Goal: Task Accomplishment & Management: Manage account settings

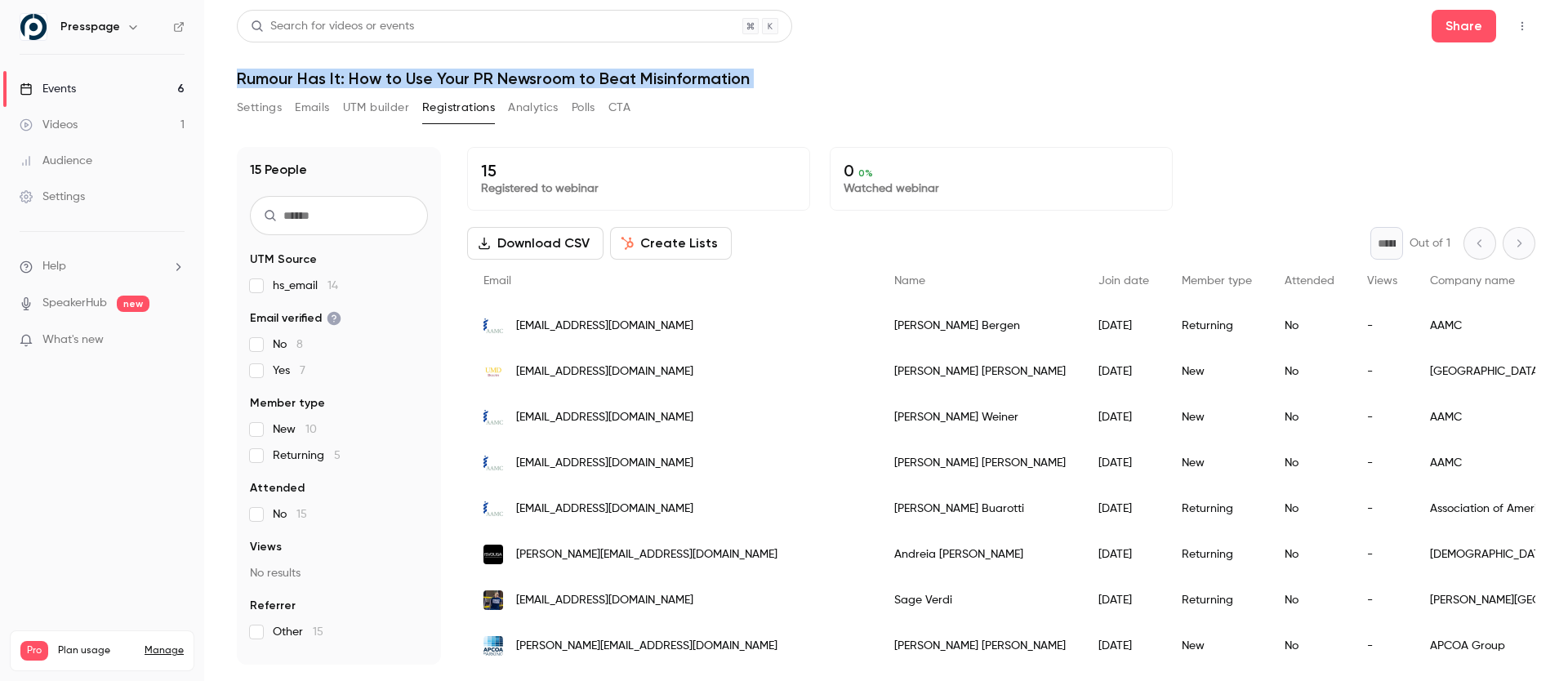
click at [966, 115] on div "Settings Emails UTM builder Registrations Analytics Polls CTA" at bounding box center [886, 111] width 1298 height 33
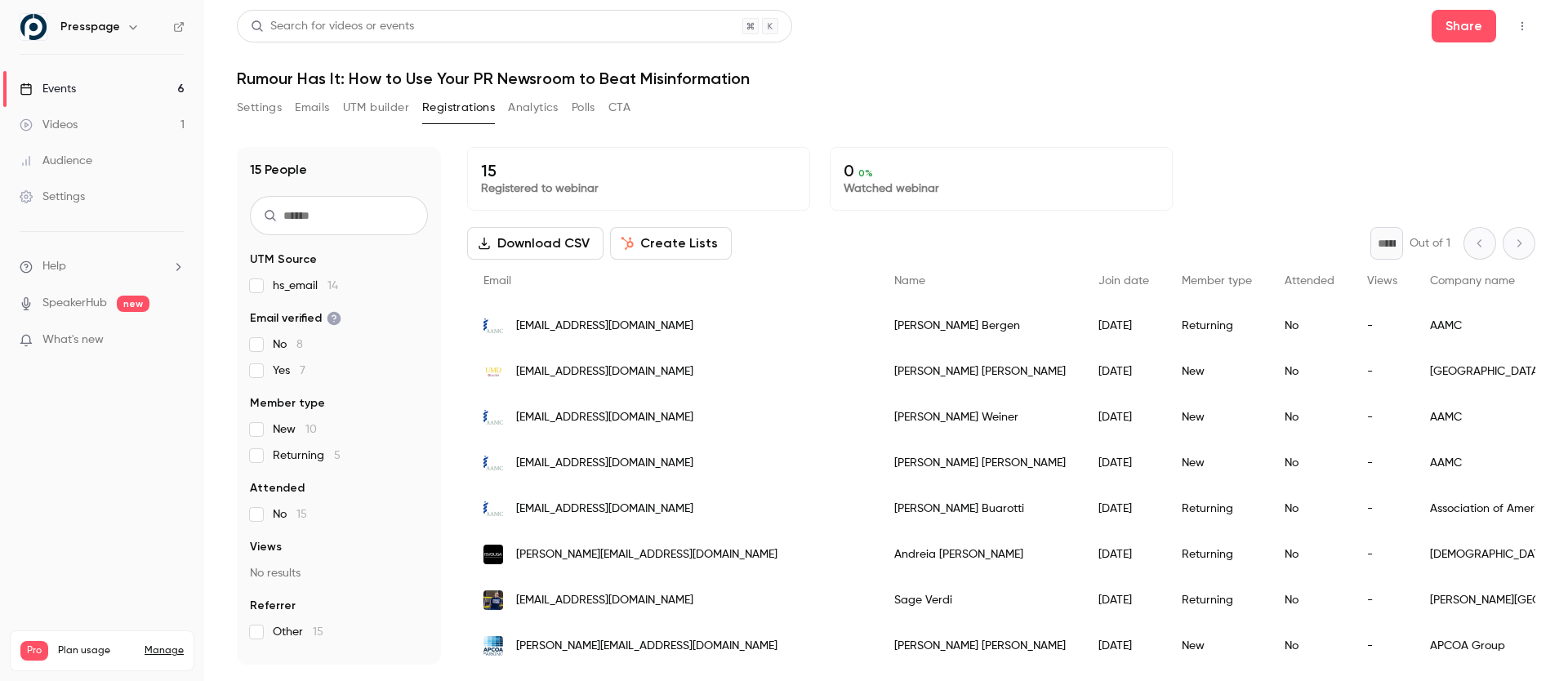
click at [251, 96] on button "Settings" at bounding box center [259, 108] width 45 height 26
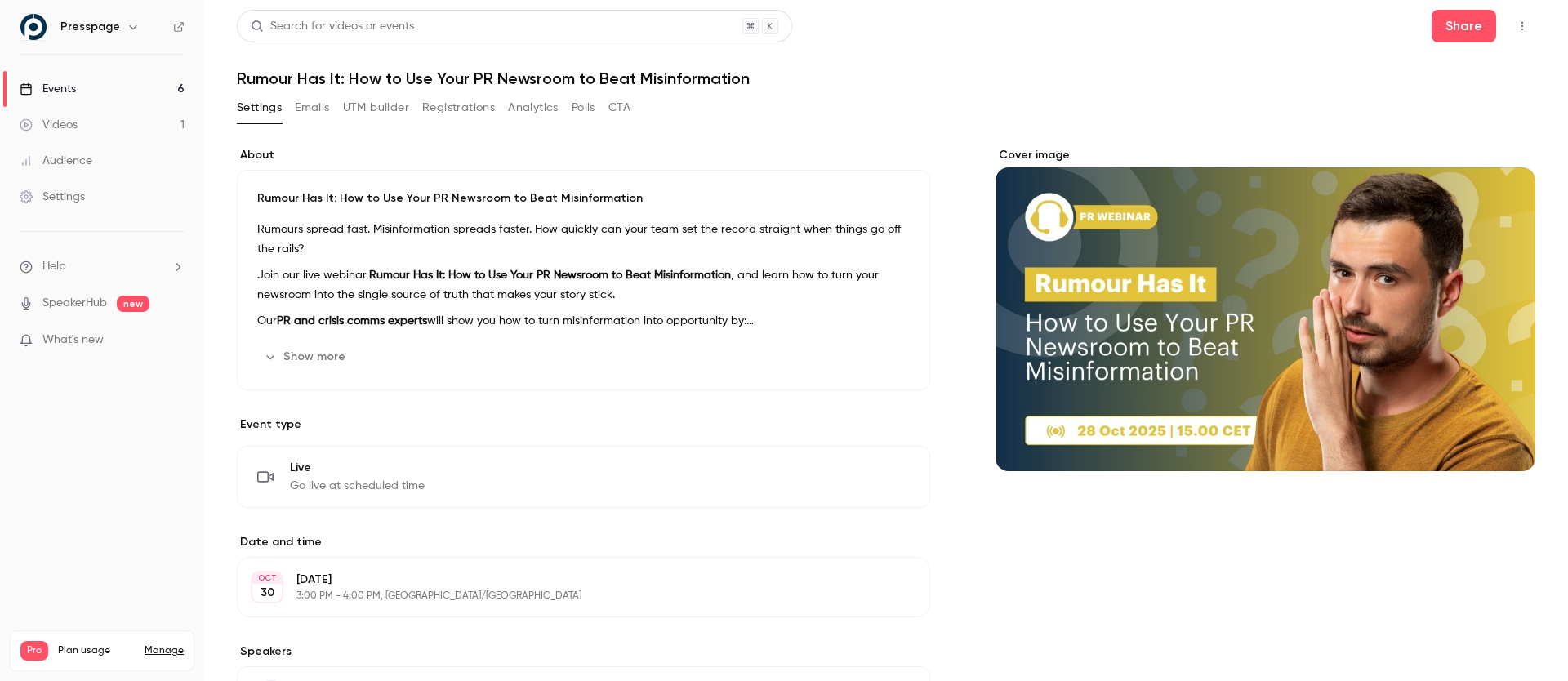
click at [79, 85] on link "Events 6" at bounding box center [102, 89] width 204 height 36
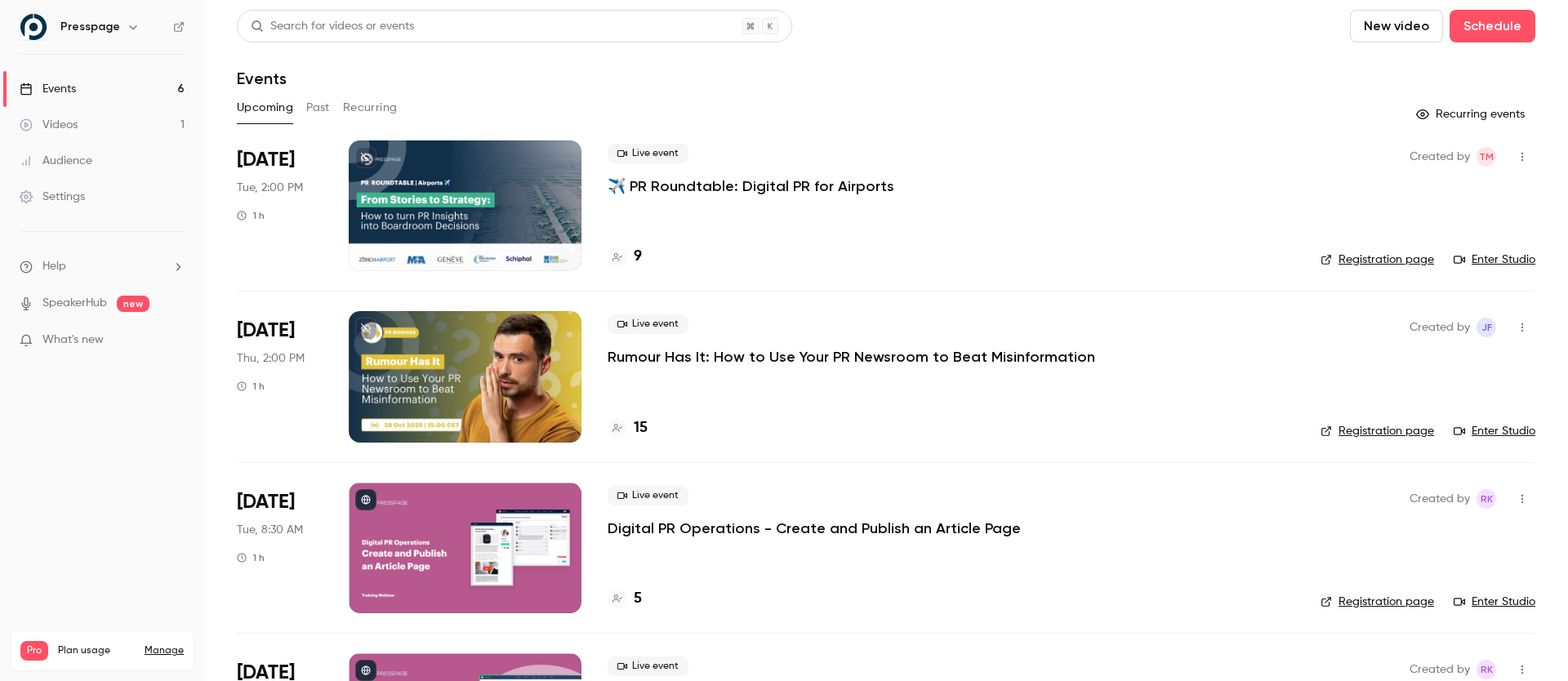
click at [470, 223] on div at bounding box center [465, 205] width 232 height 130
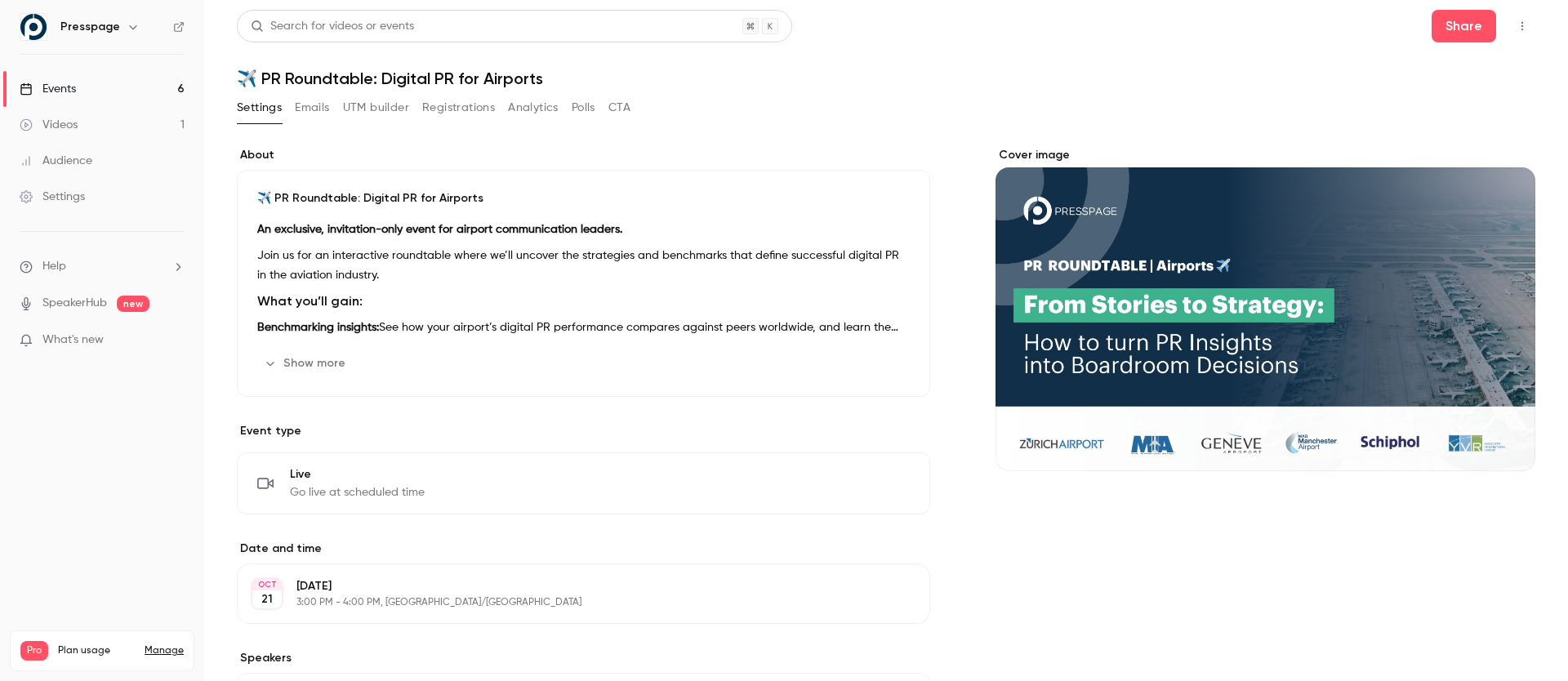
click at [485, 116] on button "Registrations" at bounding box center [459, 108] width 73 height 26
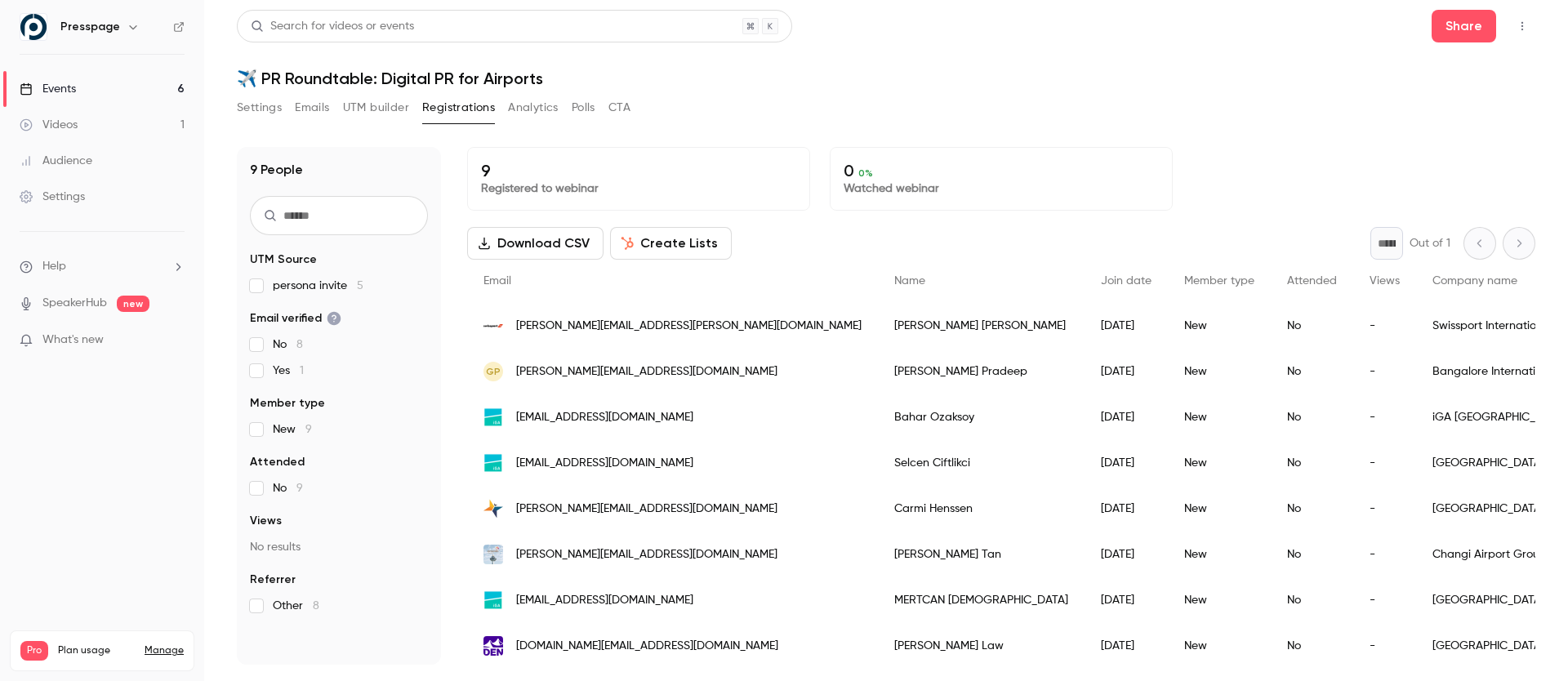
click at [669, 238] on button "Create Lists" at bounding box center [671, 244] width 122 height 33
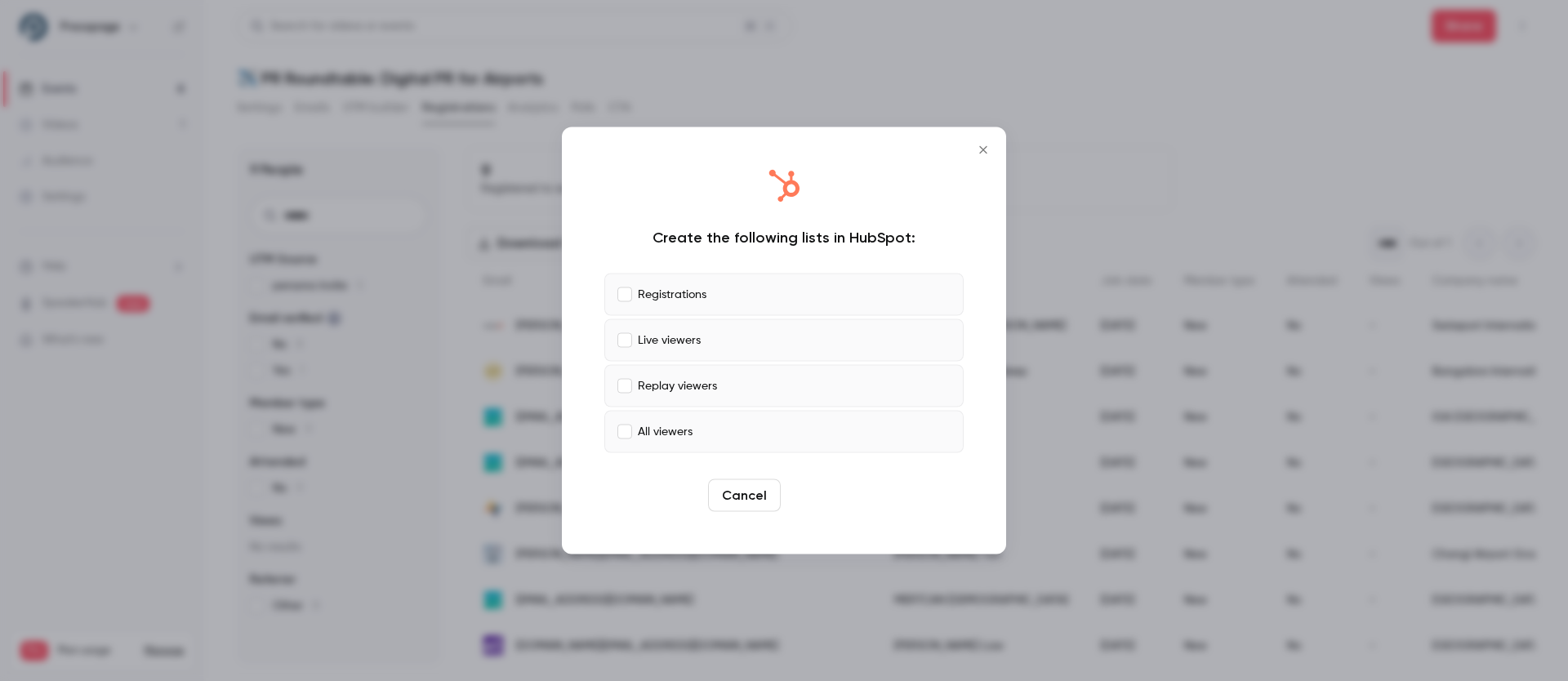
click at [818, 479] on button "Create" at bounding box center [824, 496] width 73 height 33
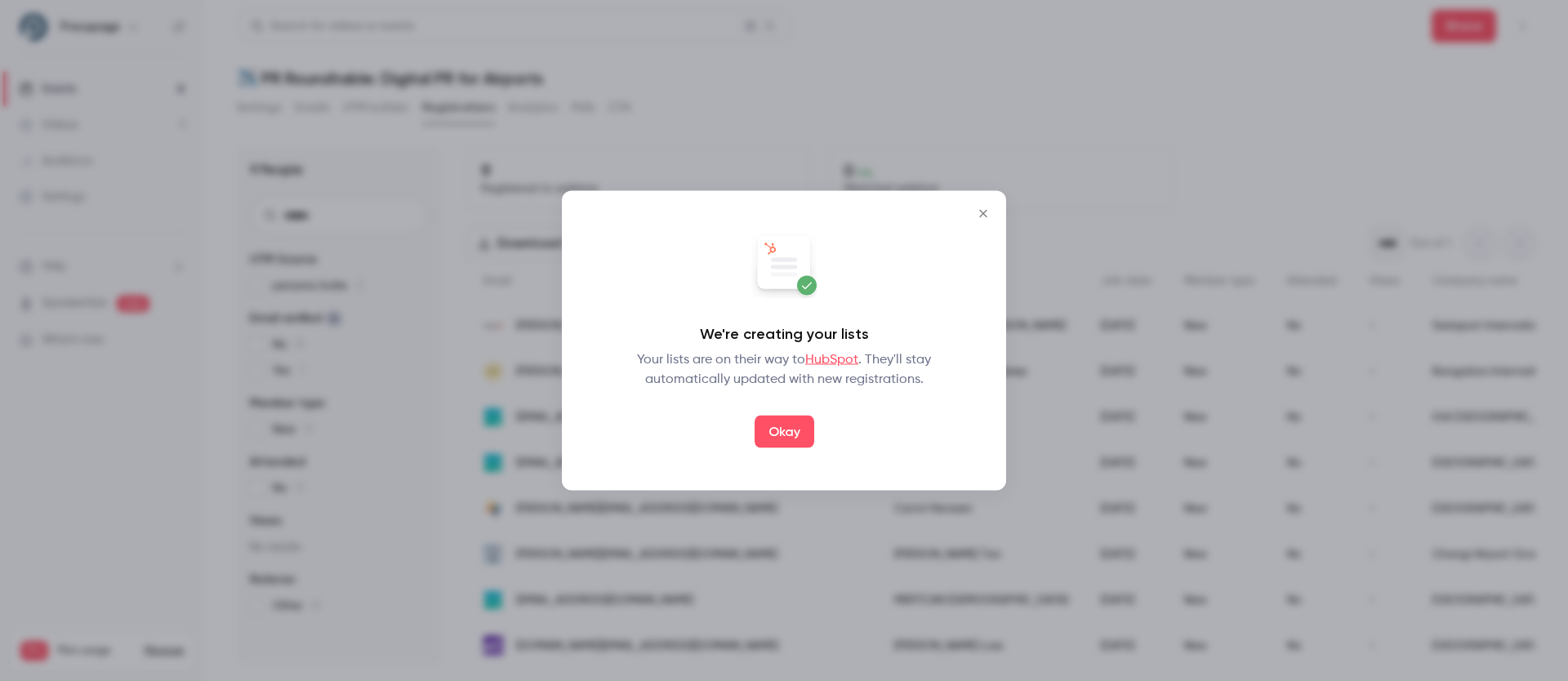
click at [825, 355] on link "HubSpot" at bounding box center [831, 359] width 53 height 13
click at [977, 212] on icon "Close" at bounding box center [983, 213] width 20 height 13
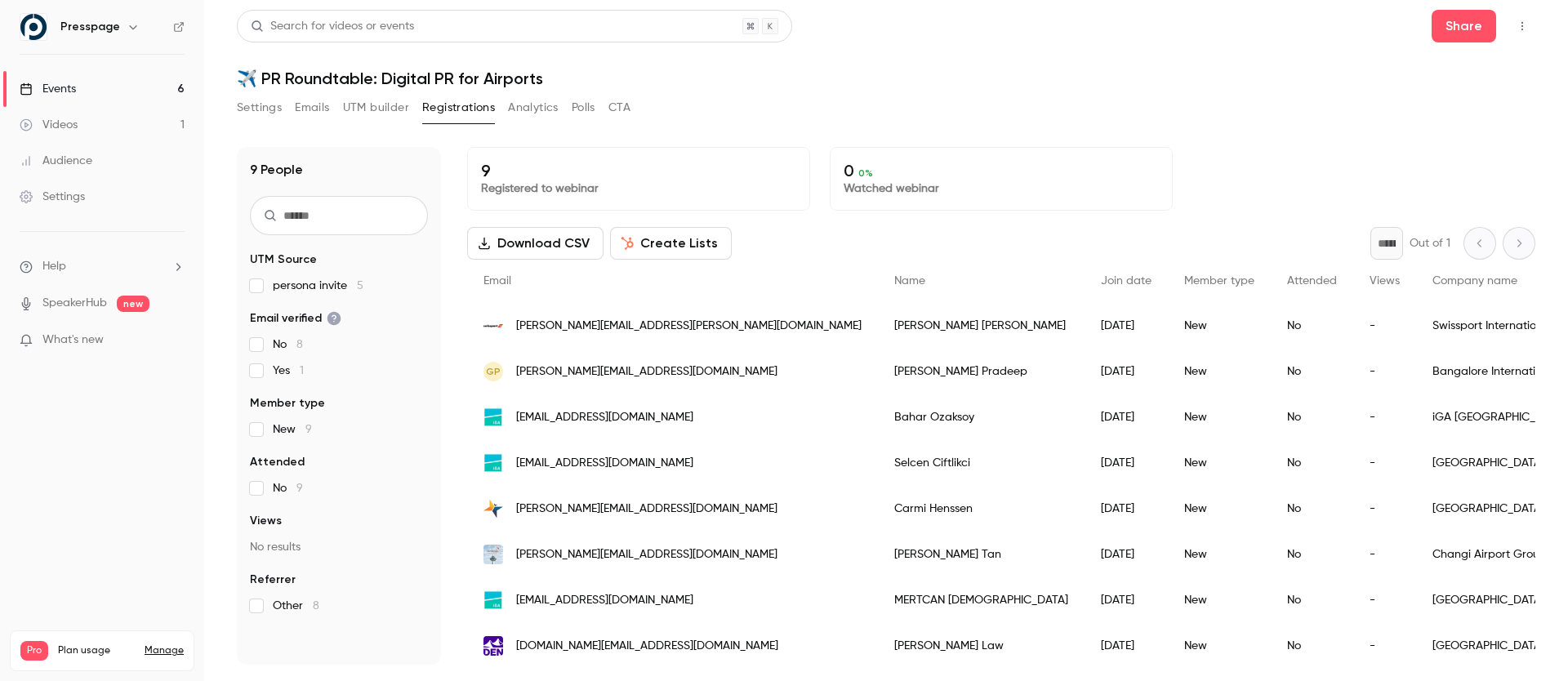
click at [352, 77] on h1 "✈️ PR Roundtable: Digital PR for Airports" at bounding box center [886, 78] width 1298 height 20
copy div "✈️ PR Roundtable: Digital PR for Airports Settings Emails UTM builder Registrat…"
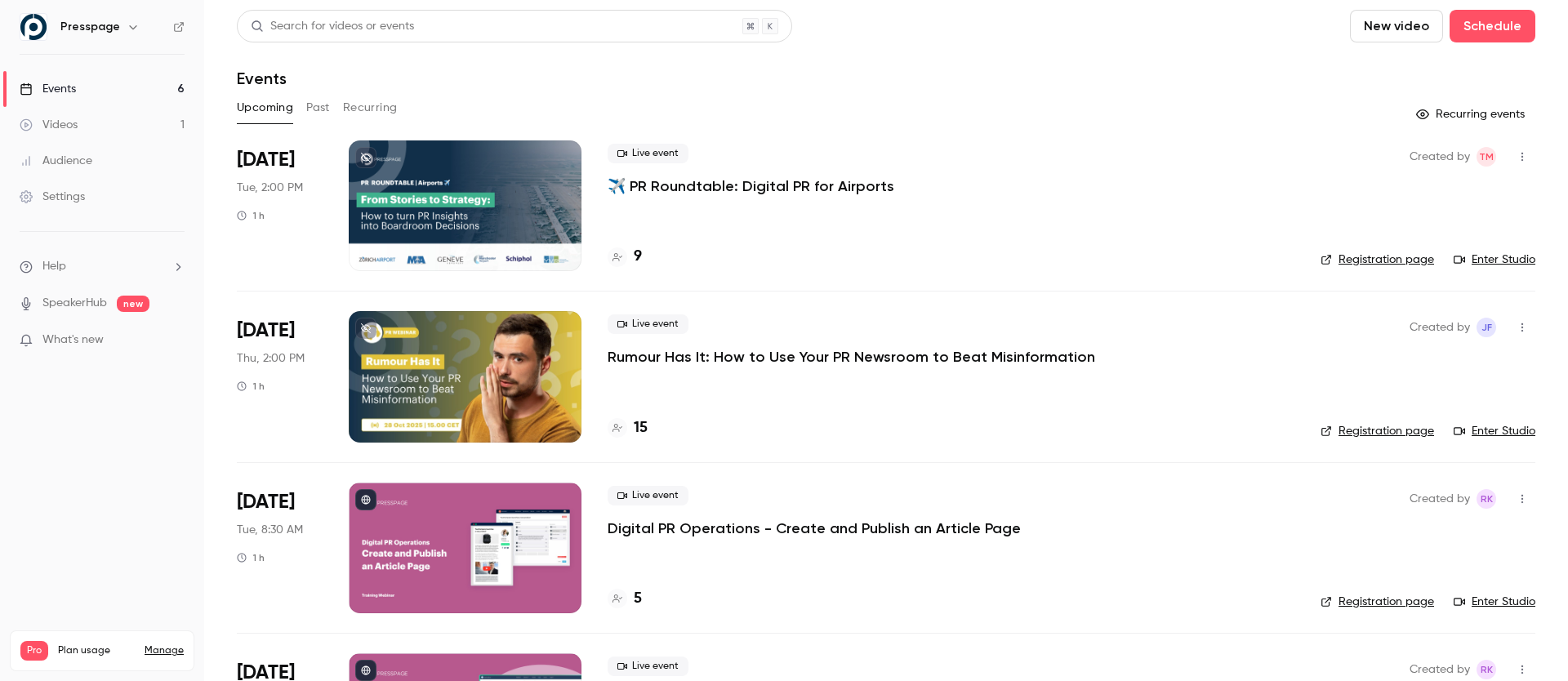
click at [1078, 70] on div "Events" at bounding box center [886, 78] width 1298 height 20
click at [1027, 238] on div "Live event ✈️ PR Roundtable: Digital PR for Airports 9" at bounding box center [950, 205] width 687 height 130
click at [435, 190] on div at bounding box center [465, 205] width 232 height 130
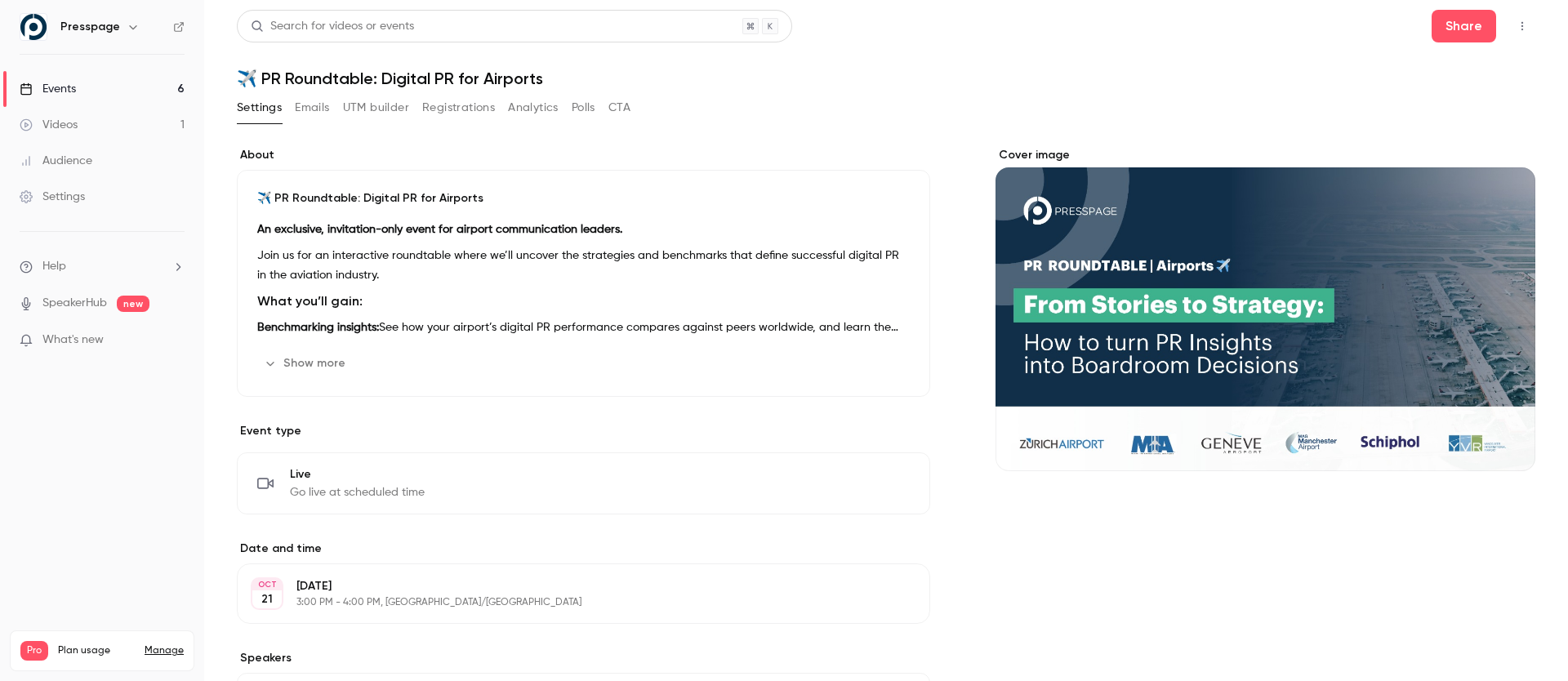
click at [455, 113] on button "Registrations" at bounding box center [459, 108] width 73 height 26
